Goal: Task Accomplishment & Management: Manage account settings

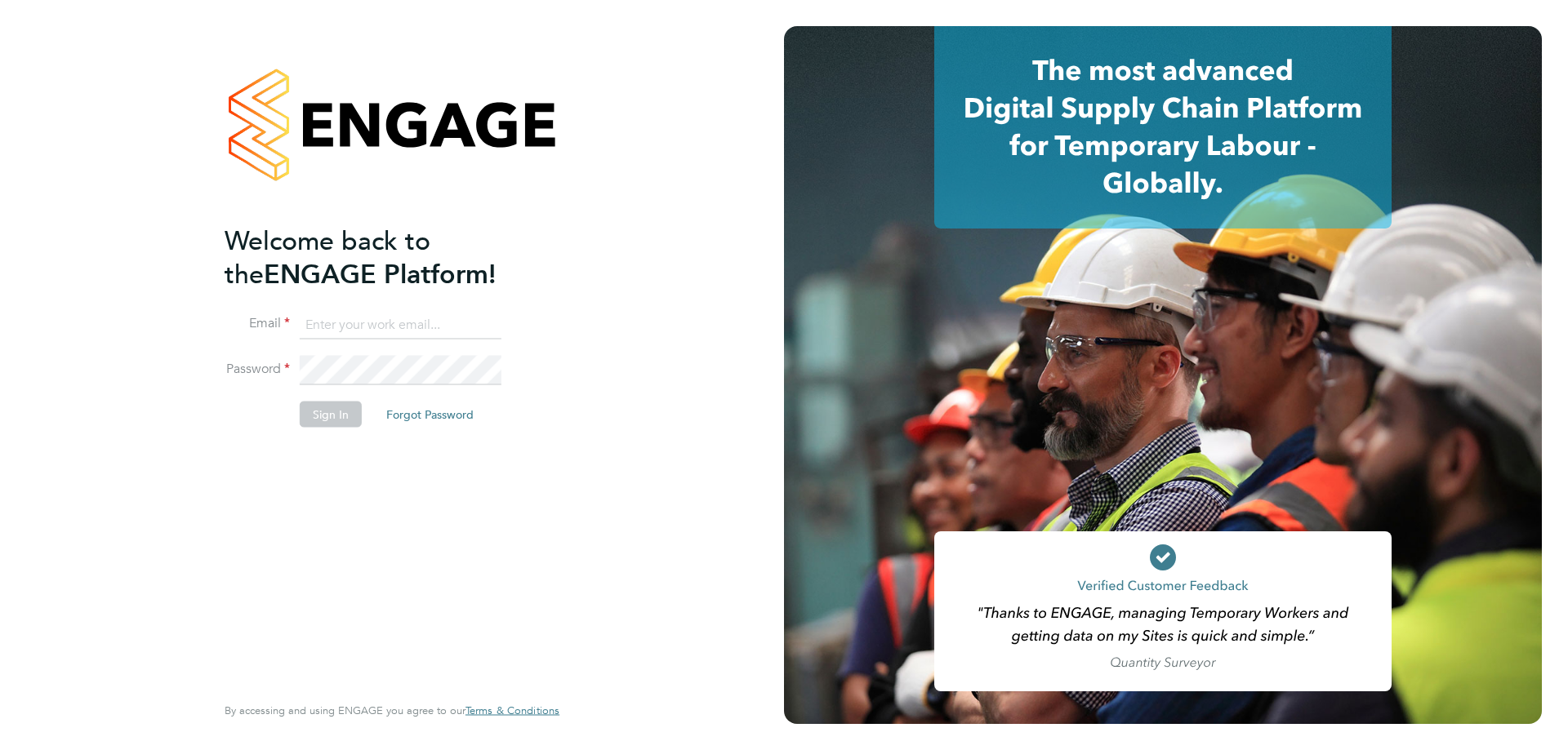
type input "[PERSON_NAME][EMAIL_ADDRESS][PERSON_NAME][DOMAIN_NAME]"
click at [318, 421] on button "Sign In" at bounding box center [331, 414] width 62 height 26
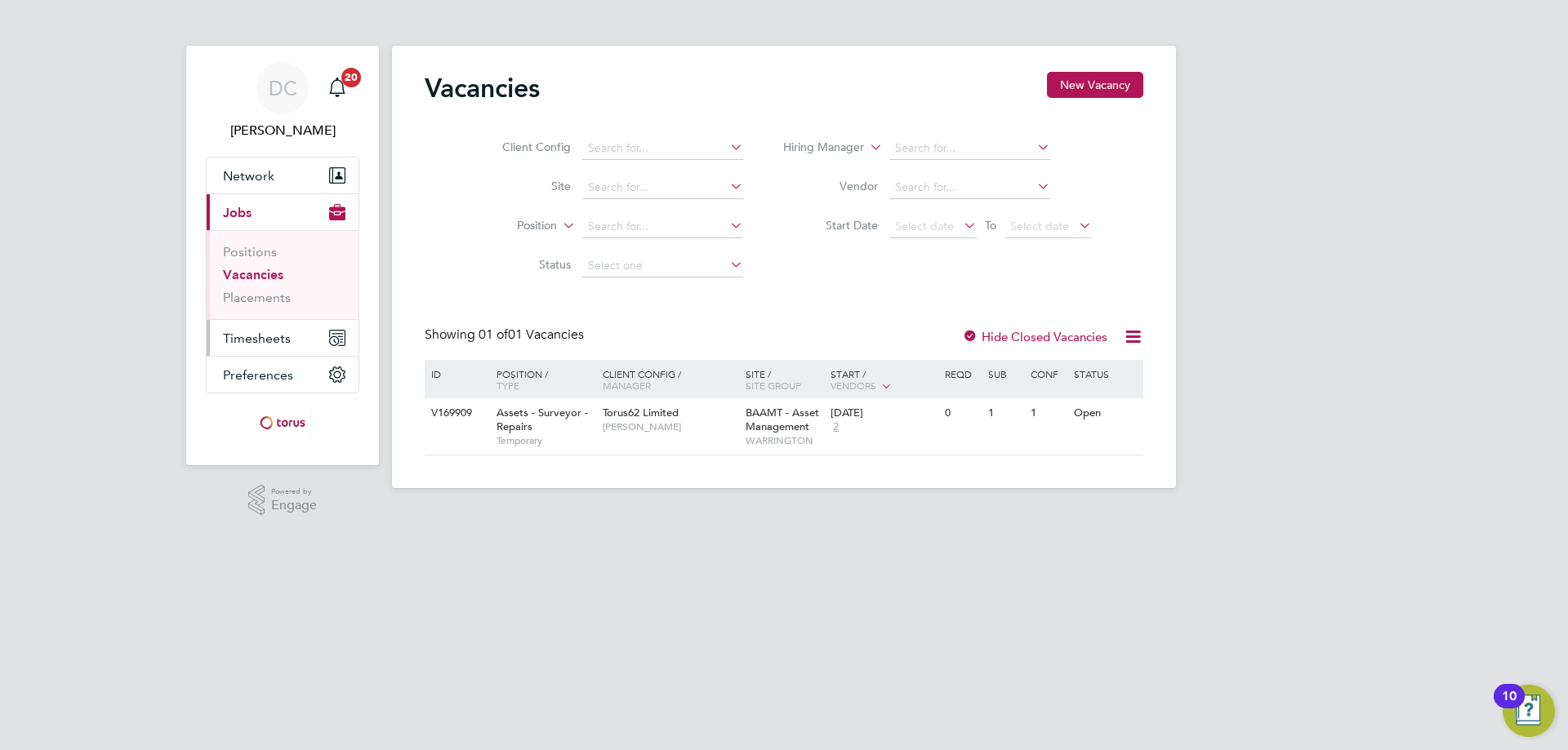
click at [266, 335] on span "Timesheets" at bounding box center [257, 338] width 67 height 15
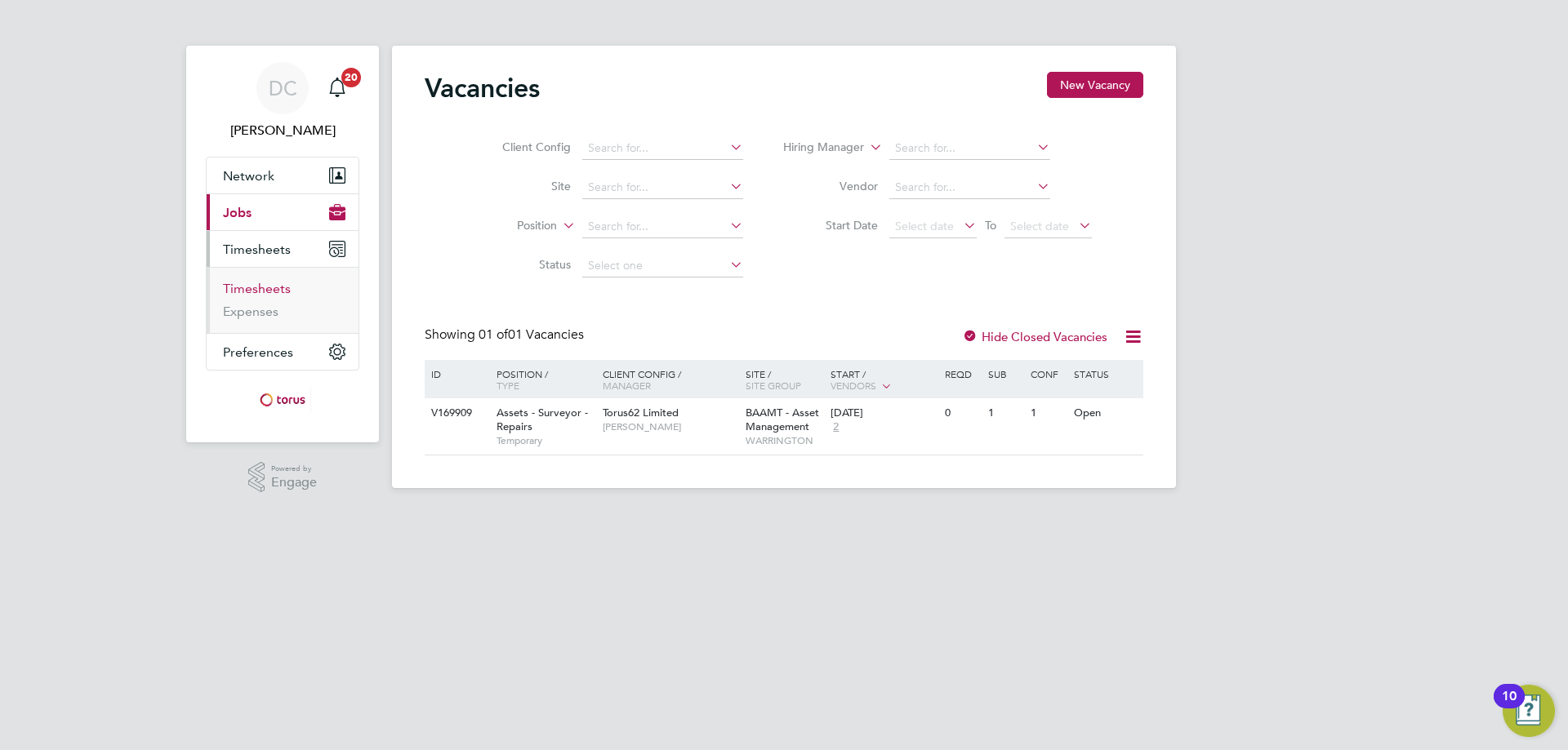
click at [260, 287] on link "Timesheets" at bounding box center [257, 288] width 67 height 15
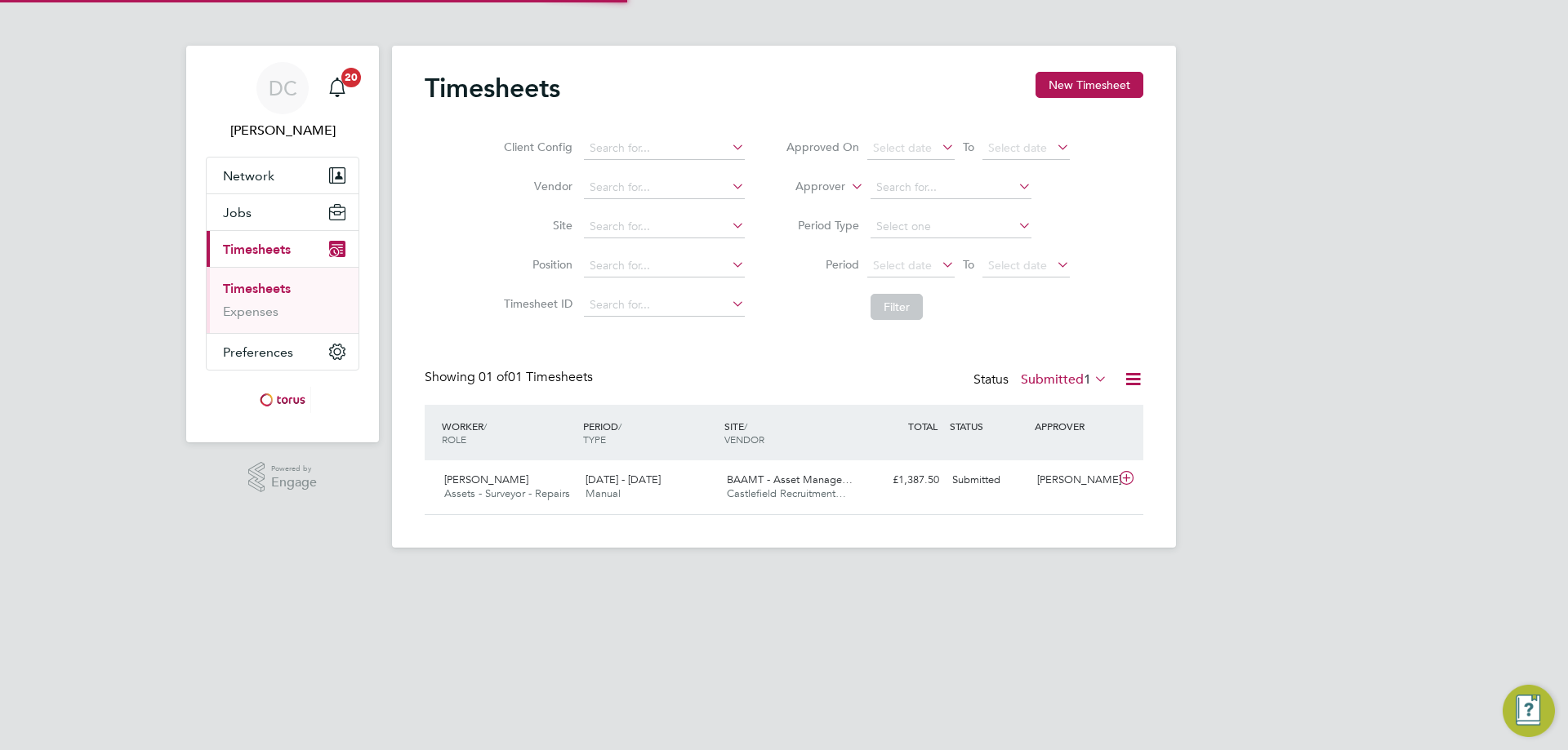
scroll to position [42, 142]
click at [1037, 495] on div "Phil Fagan Assets - Surveyor - Repairs 18 - 24 Aug 2025 18 - 24 Aug 2025 Manual…" at bounding box center [784, 487] width 719 height 54
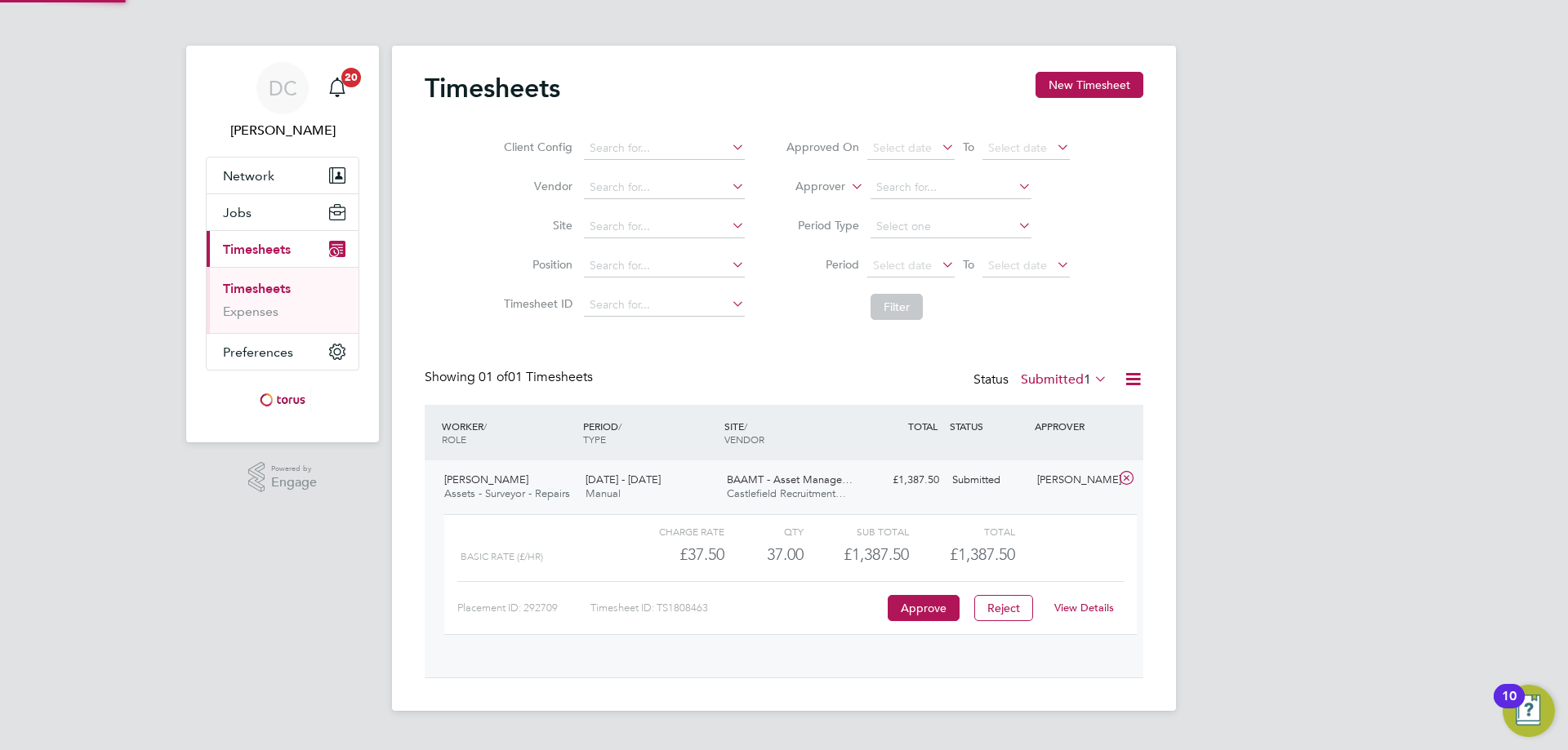
scroll to position [28, 159]
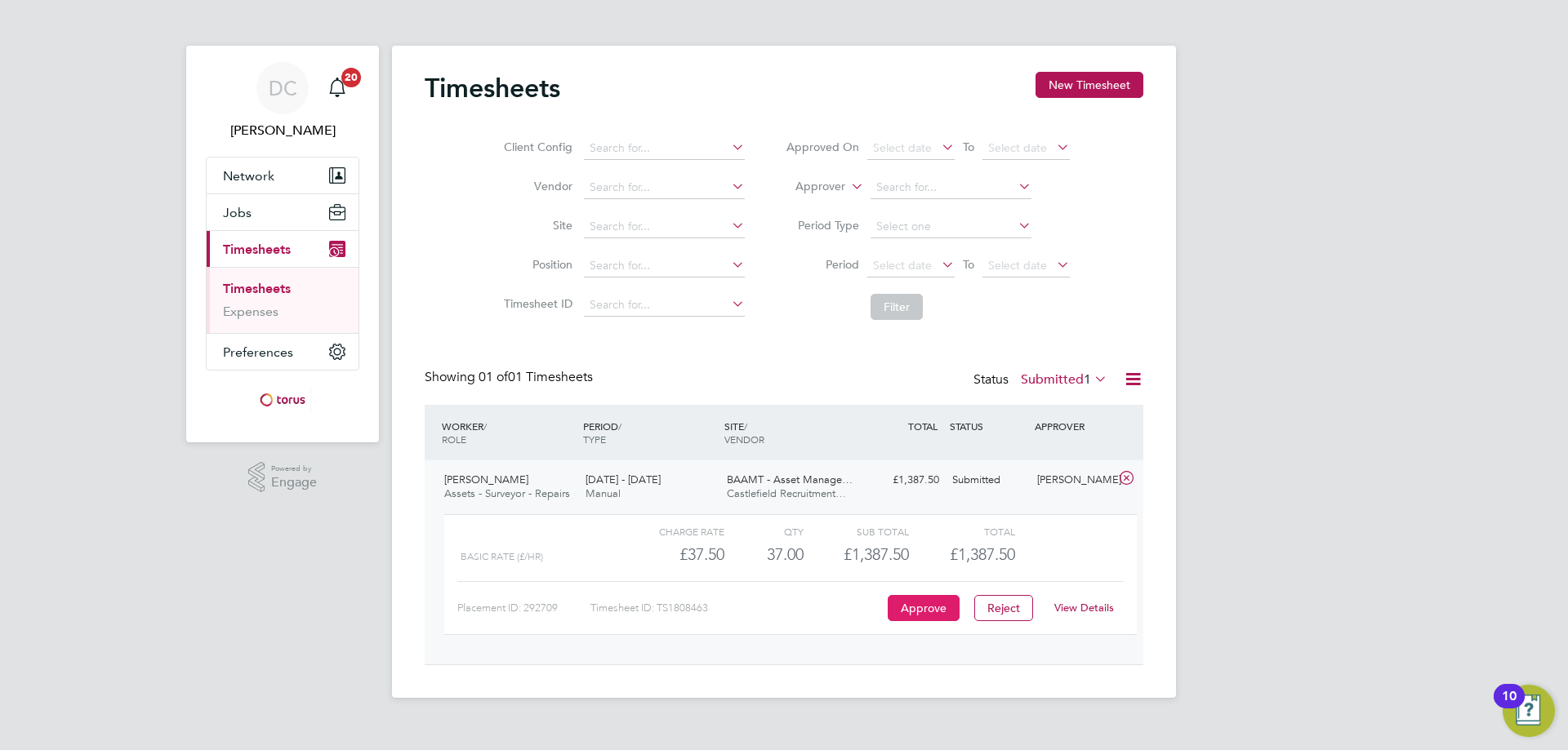
click at [925, 612] on button "Approve" at bounding box center [923, 608] width 72 height 26
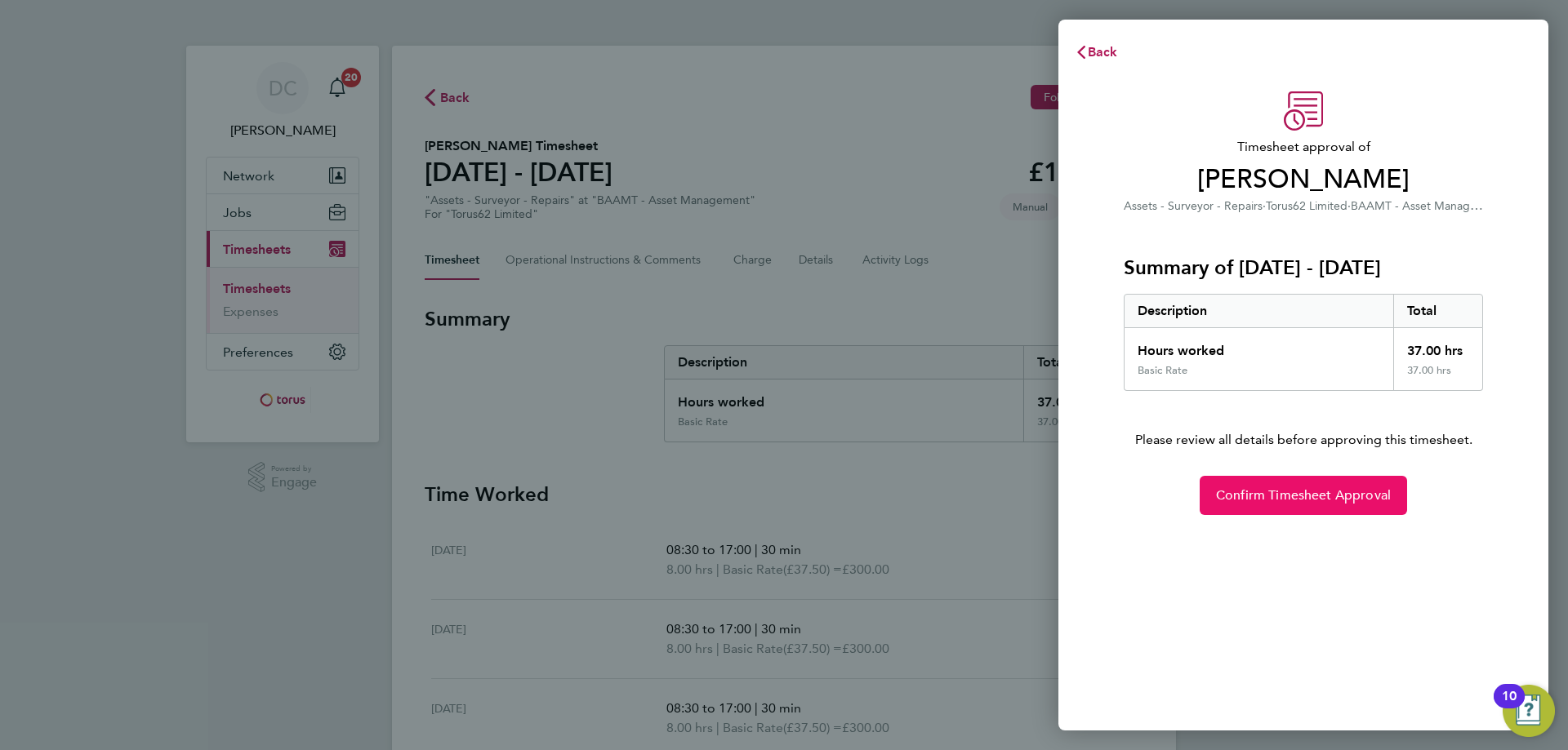
click at [1344, 494] on span "Confirm Timesheet Approval" at bounding box center [1303, 495] width 175 height 16
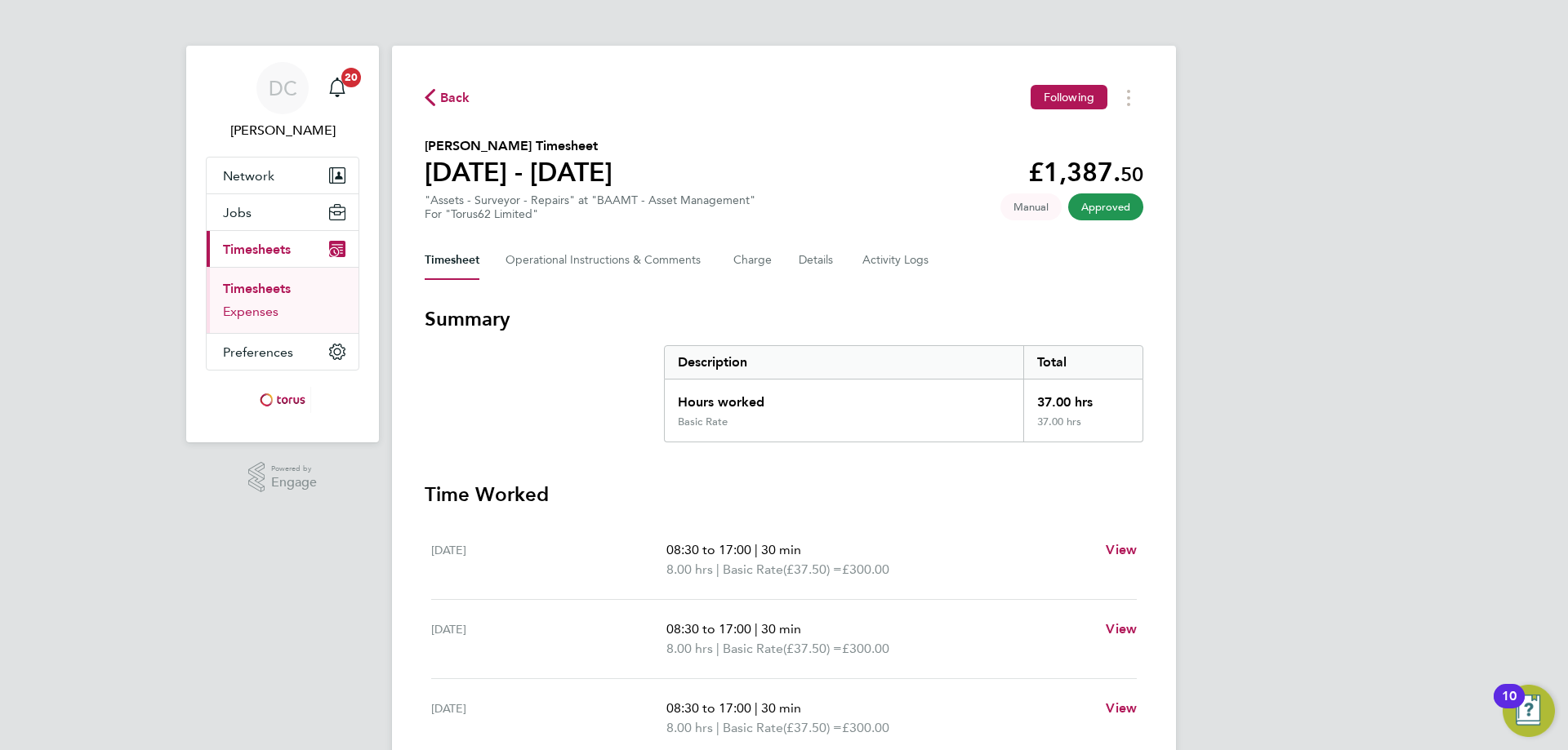
click at [255, 311] on link "Expenses" at bounding box center [250, 311] width 56 height 15
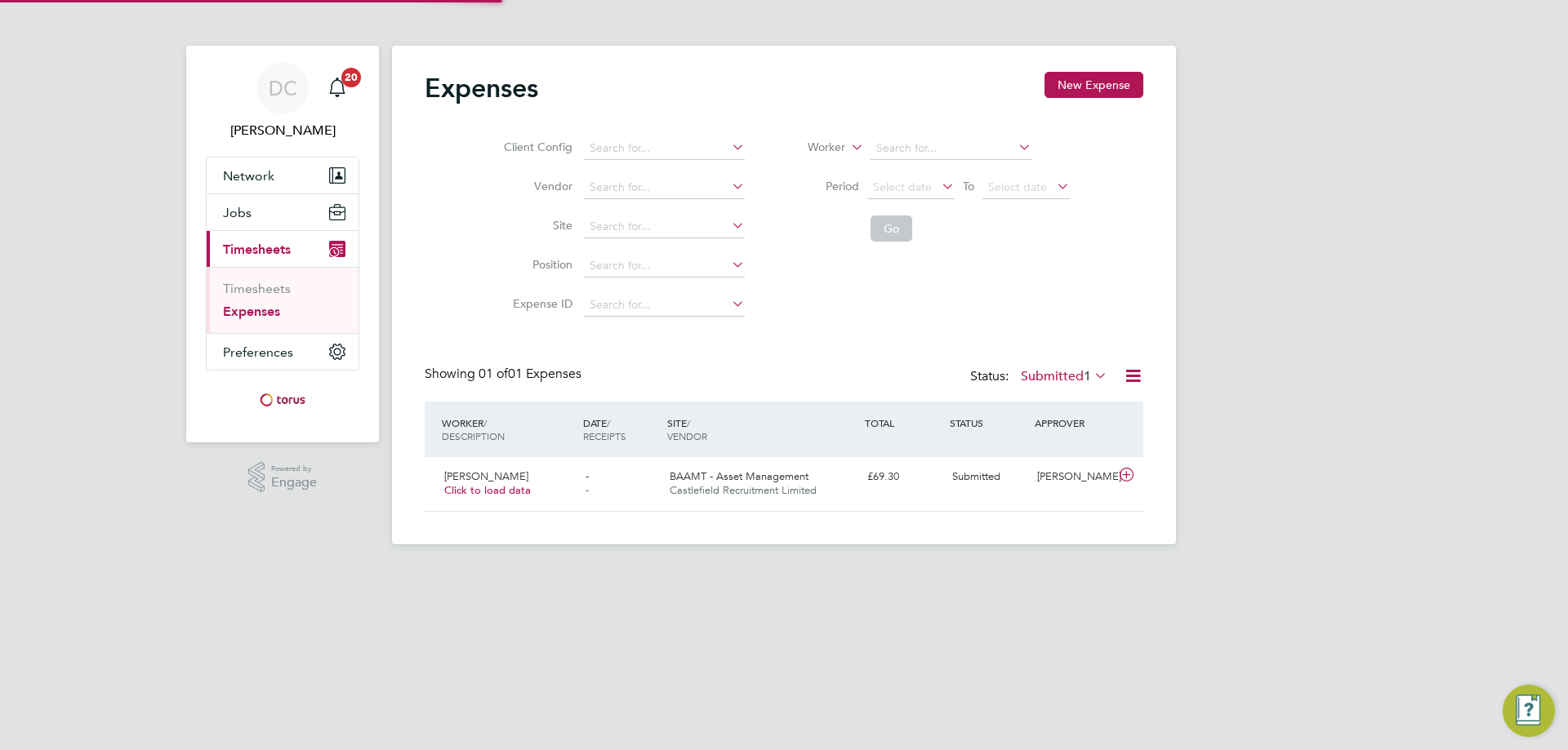
scroll to position [42, 199]
click at [1133, 480] on icon at bounding box center [1127, 475] width 20 height 13
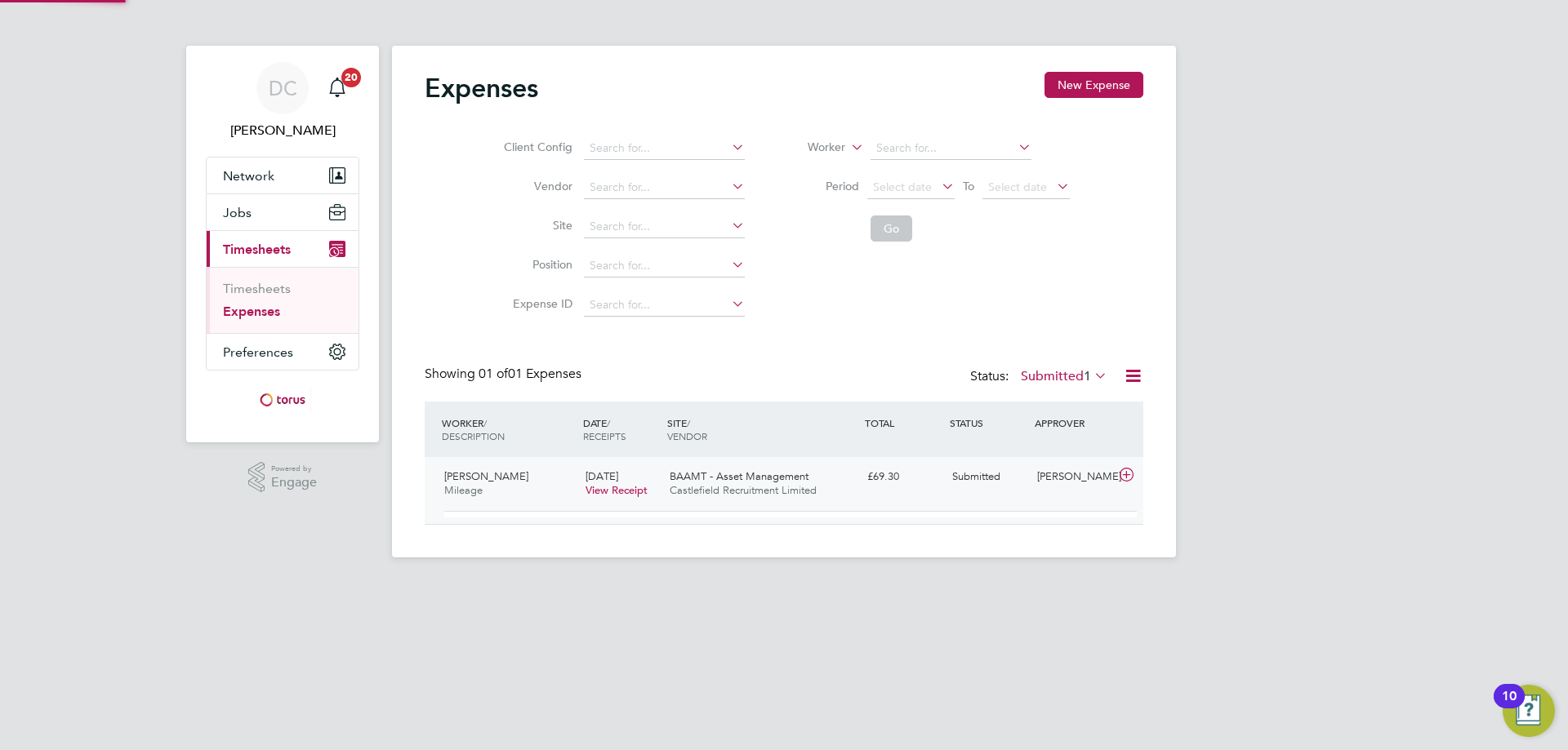
scroll to position [27, 294]
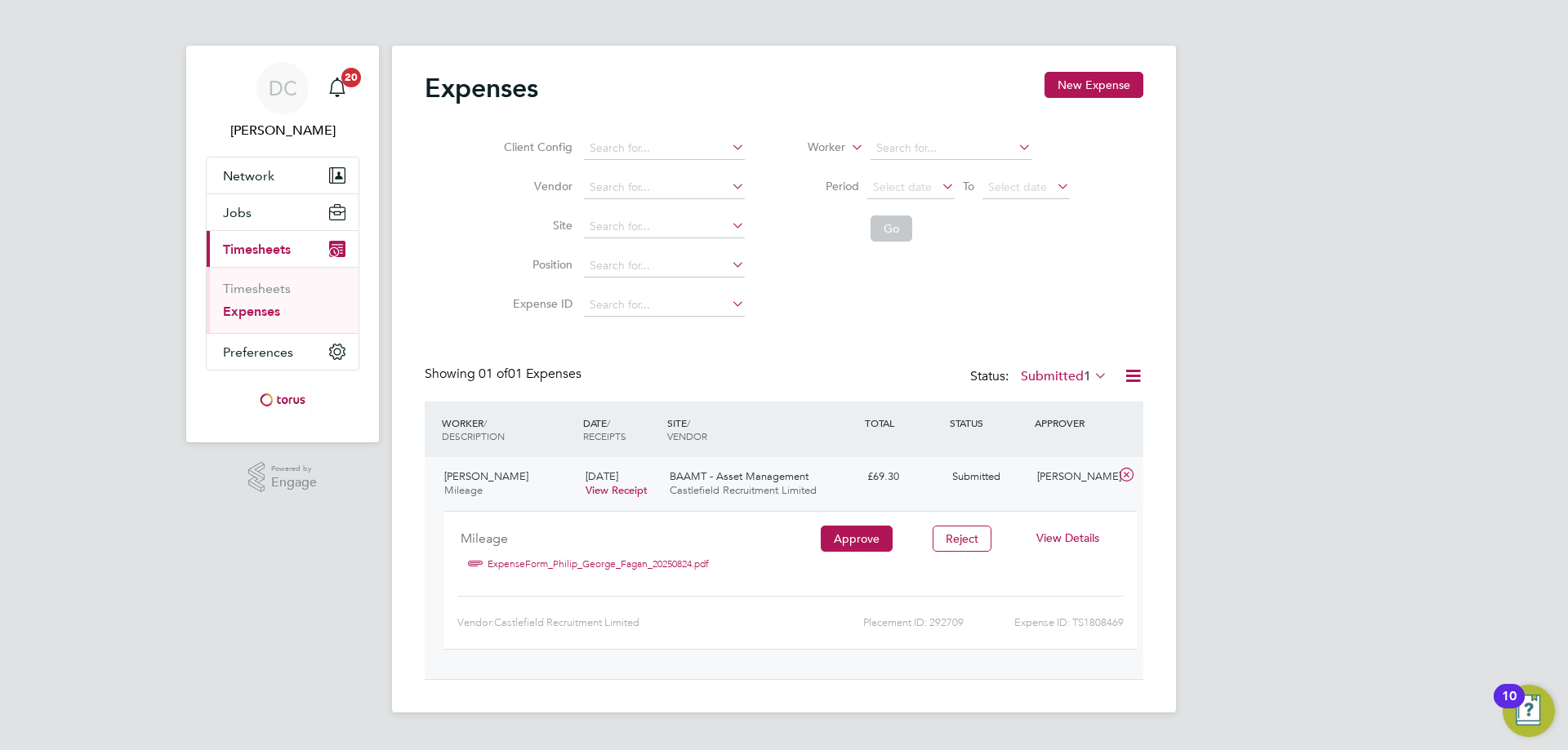
click at [1062, 538] on span "View Details" at bounding box center [1067, 538] width 63 height 15
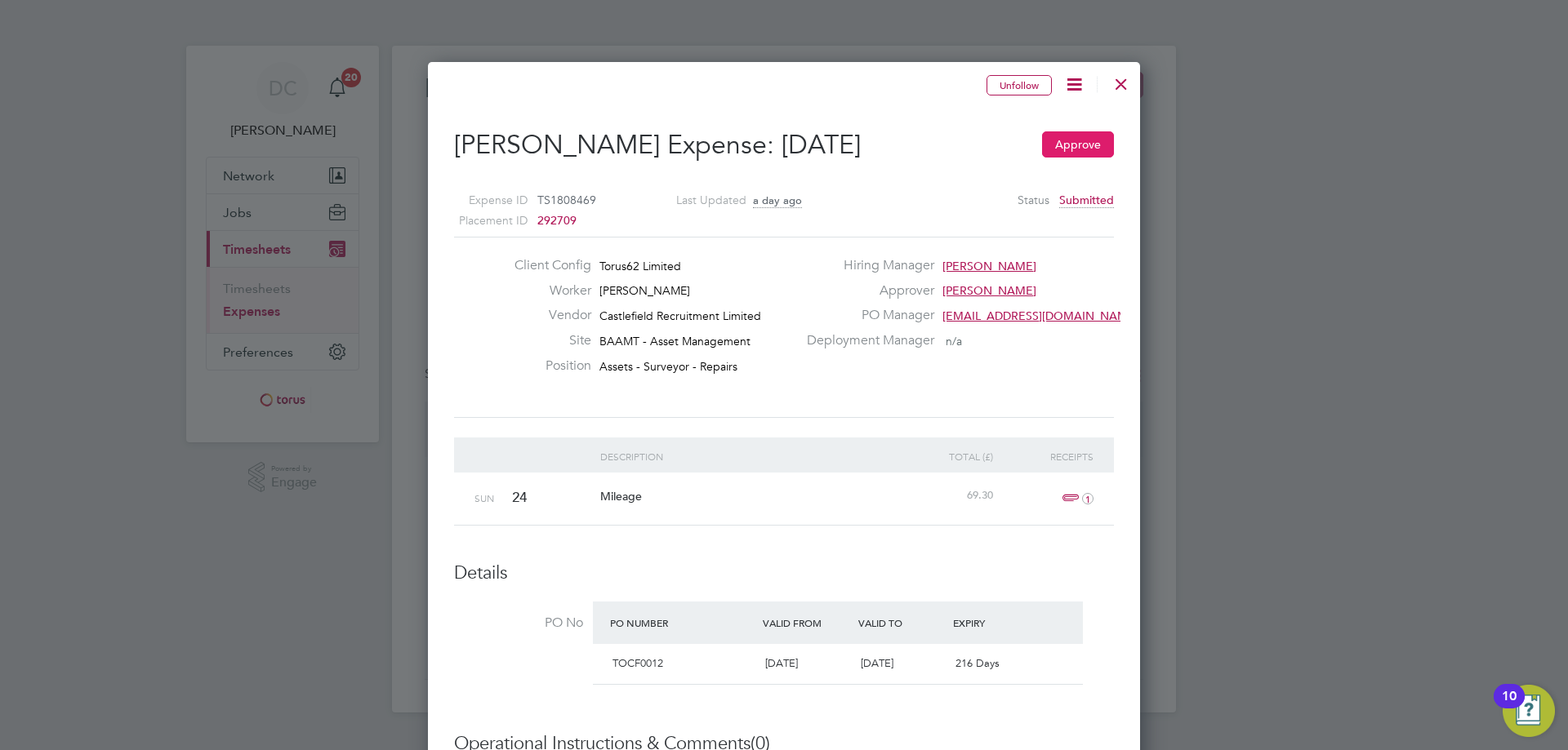
click at [1089, 145] on button "Approve" at bounding box center [1078, 144] width 72 height 26
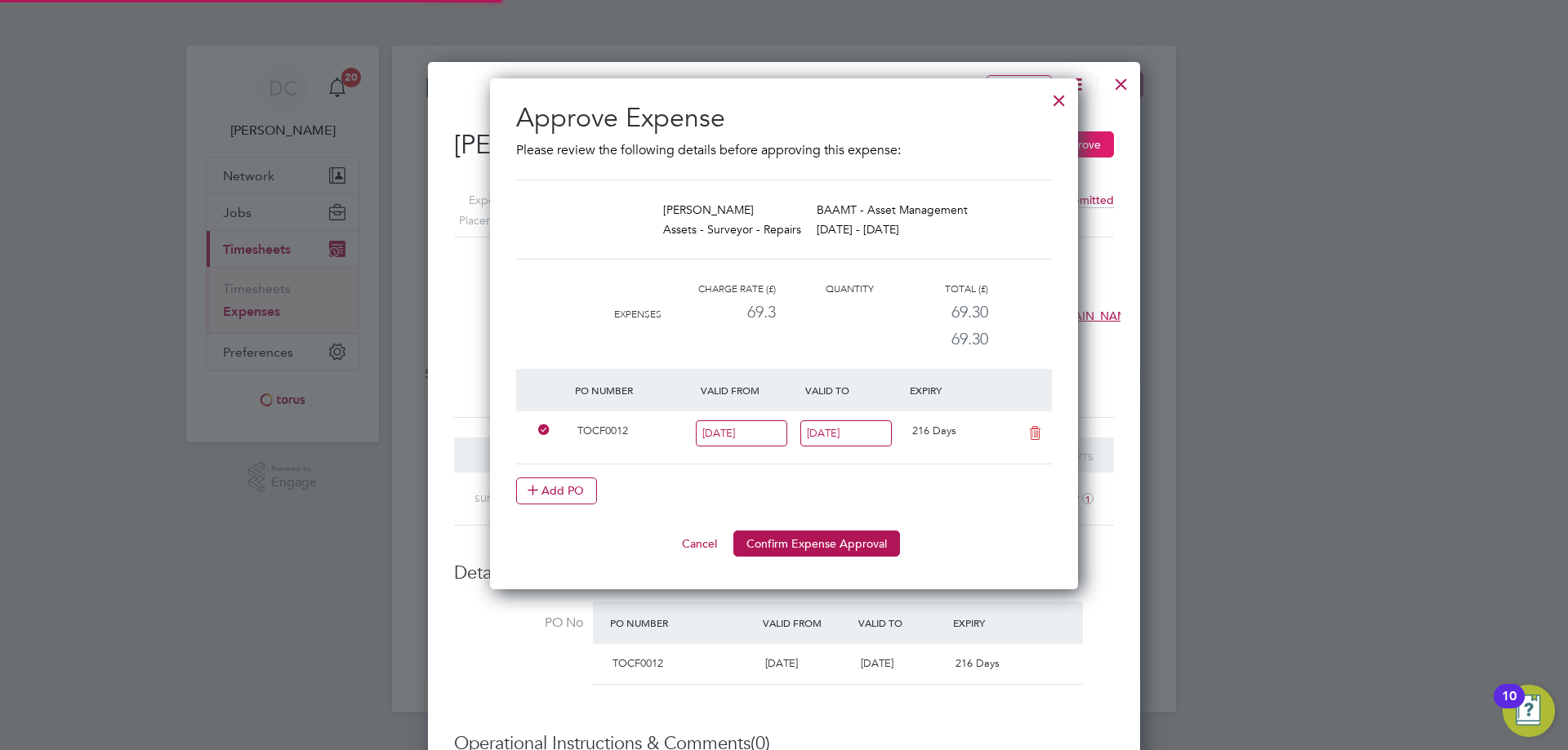
scroll to position [8, 8]
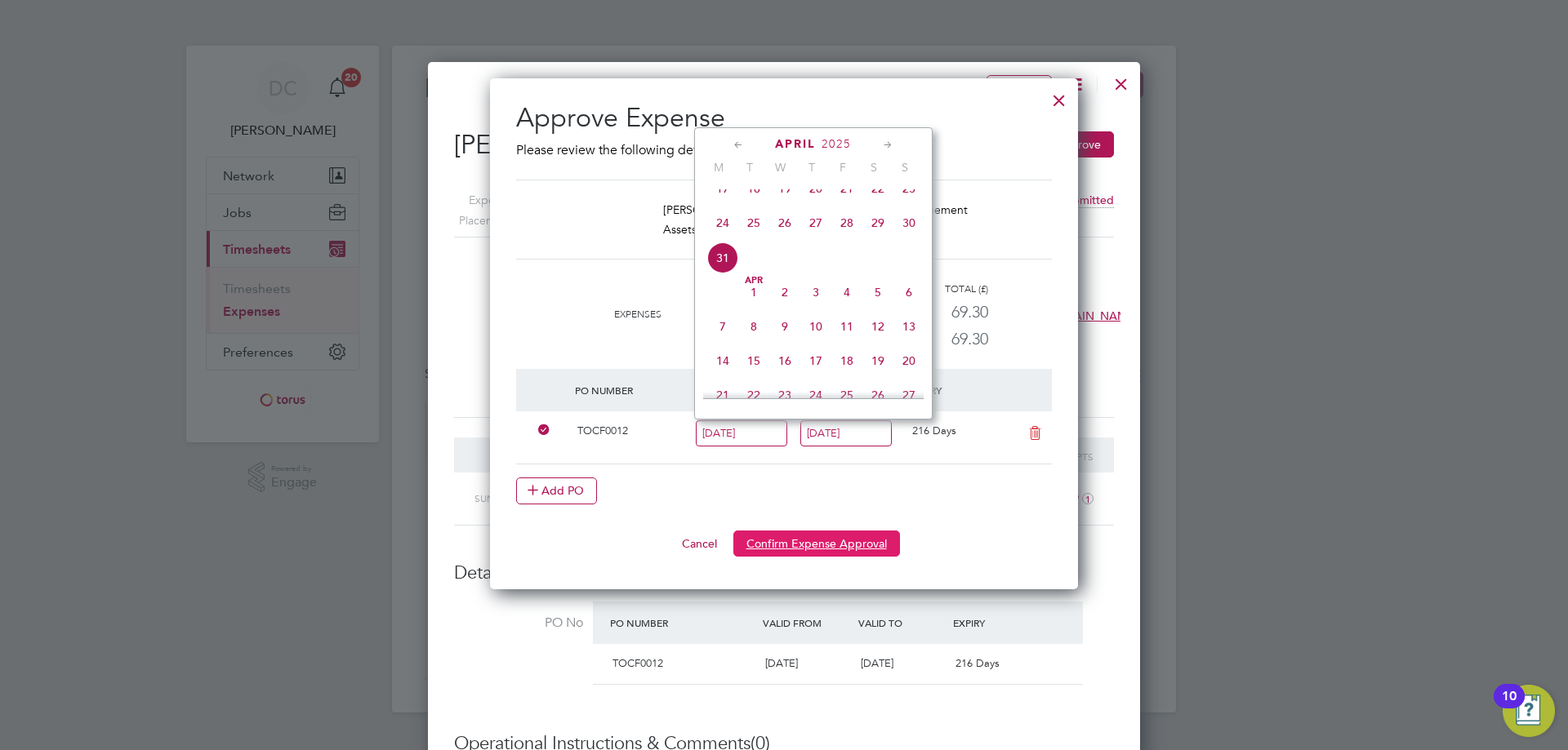
click at [819, 544] on button "Confirm Expense Approval" at bounding box center [817, 543] width 167 height 26
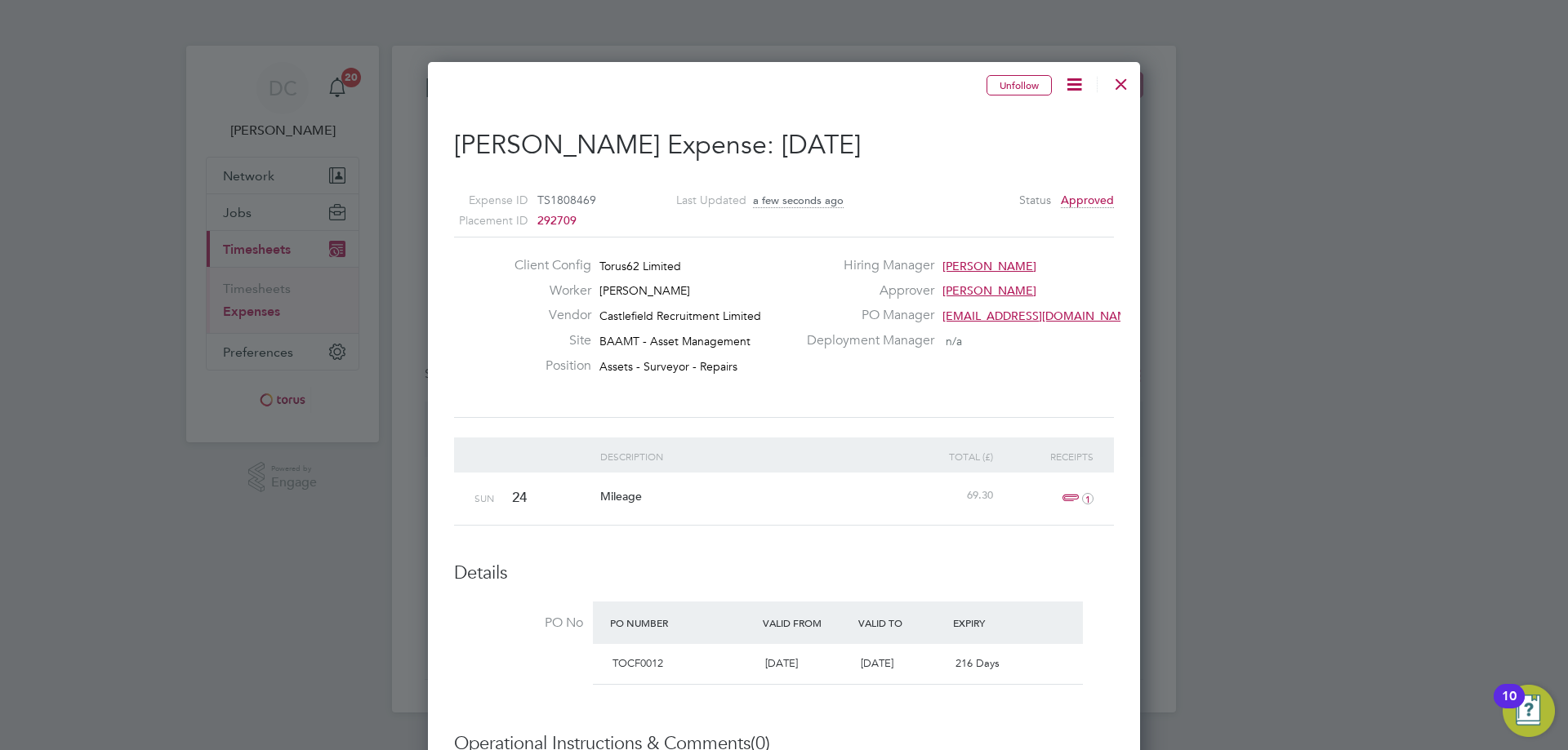
click at [237, 565] on div at bounding box center [784, 375] width 1568 height 750
click at [1127, 87] on div at bounding box center [1121, 80] width 29 height 29
